Goal: Navigation & Orientation: Find specific page/section

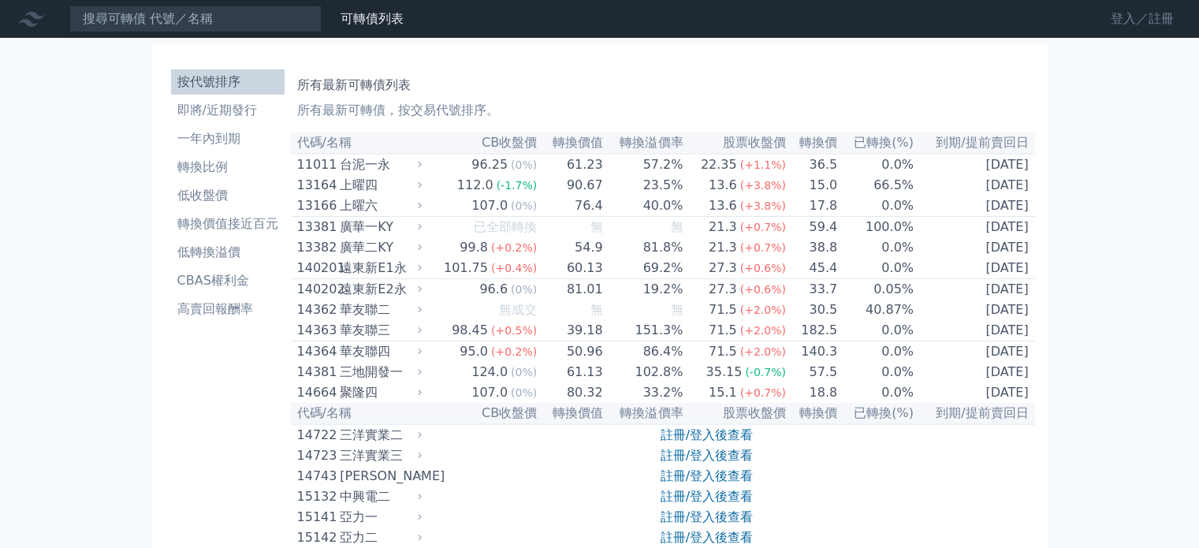
click at [1129, 11] on link "登入／註冊" at bounding box center [1142, 18] width 88 height 25
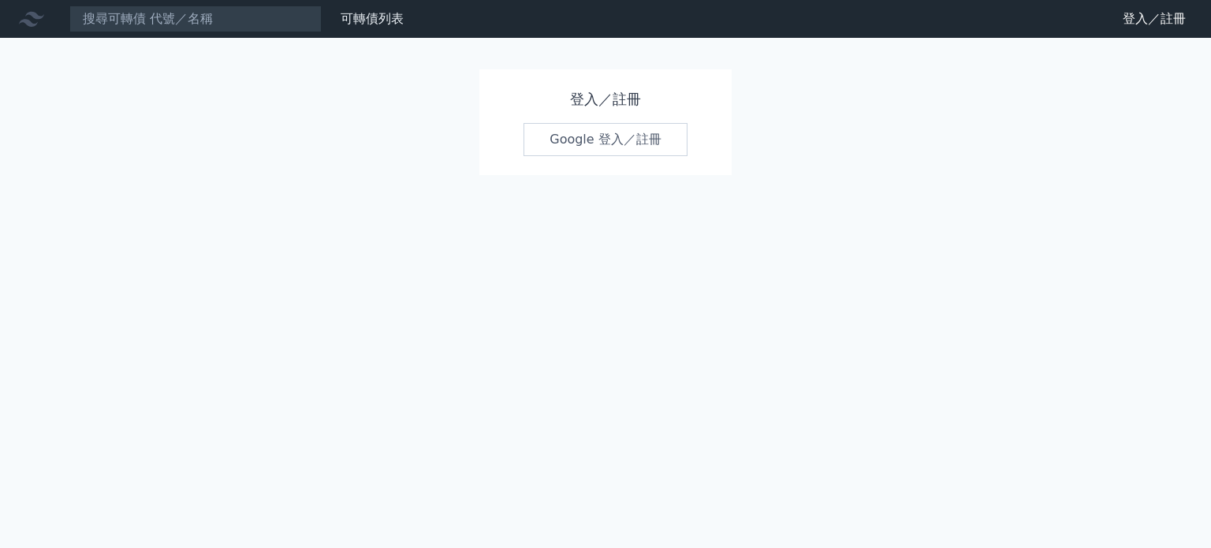
click at [561, 144] on link "Google 登入／註冊" at bounding box center [605, 139] width 164 height 33
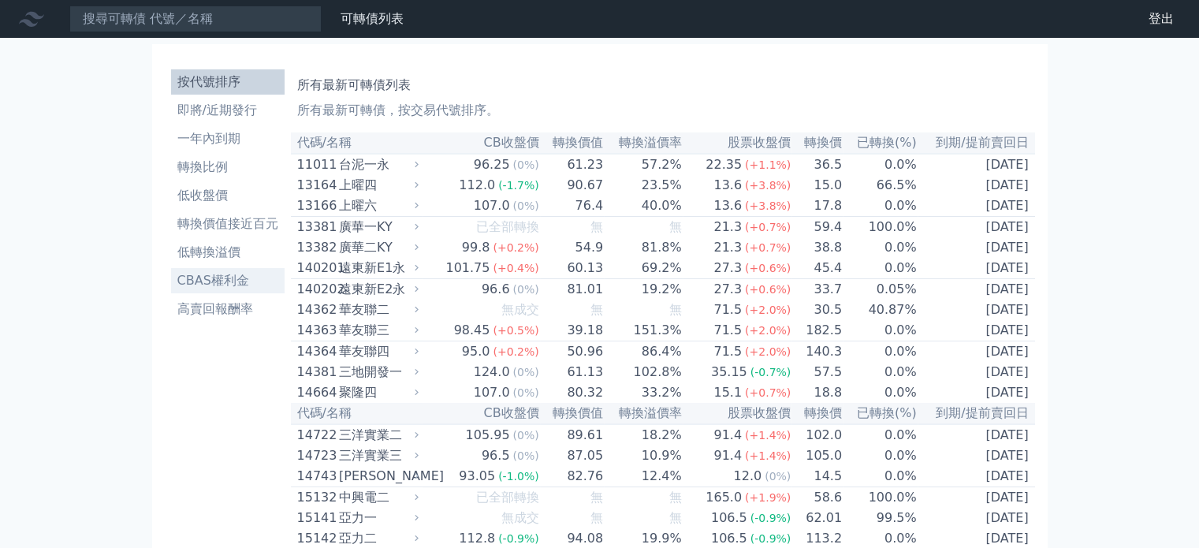
click at [218, 278] on li "CBAS權利金" at bounding box center [228, 280] width 114 height 19
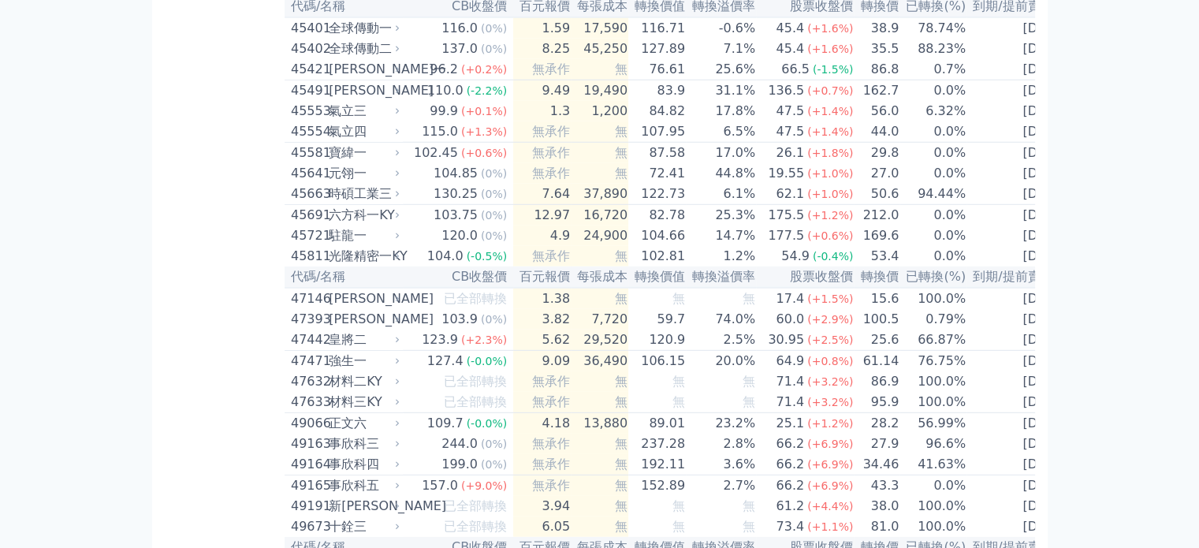
scroll to position [4494, 0]
